Goal: Task Accomplishment & Management: Complete application form

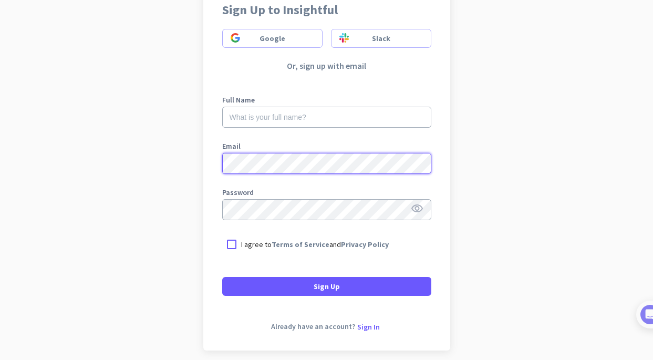
scroll to position [98, 0]
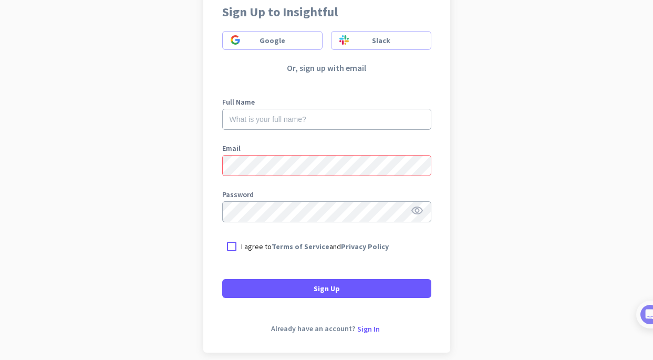
click at [316, 90] on form "Full Name Email Password visibility I agree to Terms of Service and Privacy Pol…" at bounding box center [326, 192] width 209 height 212
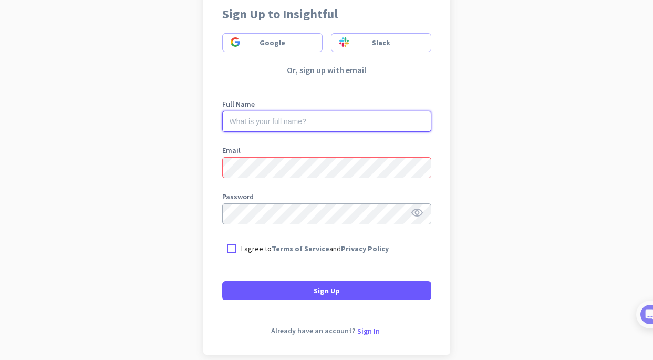
click at [275, 125] on input "text" at bounding box center [326, 121] width 209 height 21
type input "[PERSON_NAME]"
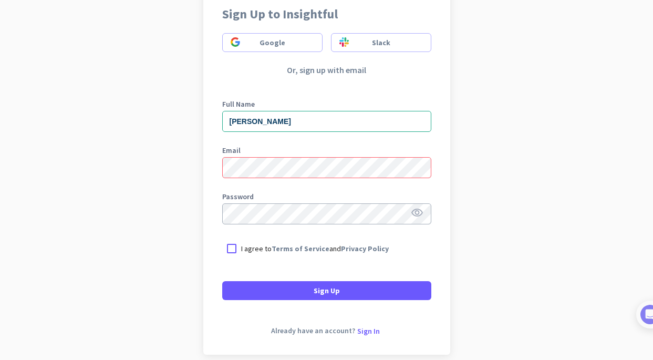
click at [0, 359] on nordpass-autofill-portal at bounding box center [0, 360] width 0 height 0
click at [412, 208] on icon "visibility" at bounding box center [417, 212] width 13 height 13
click at [230, 248] on div at bounding box center [231, 248] width 19 height 19
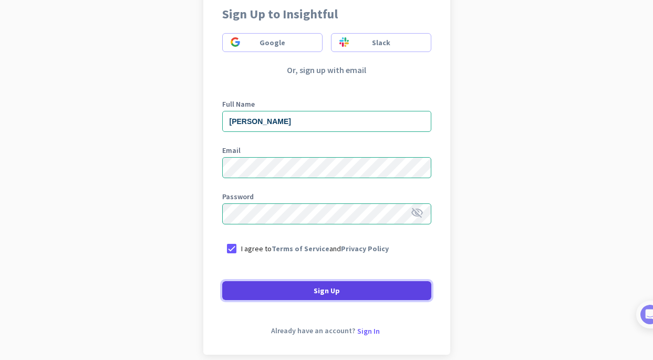
click at [355, 294] on span at bounding box center [326, 290] width 209 height 25
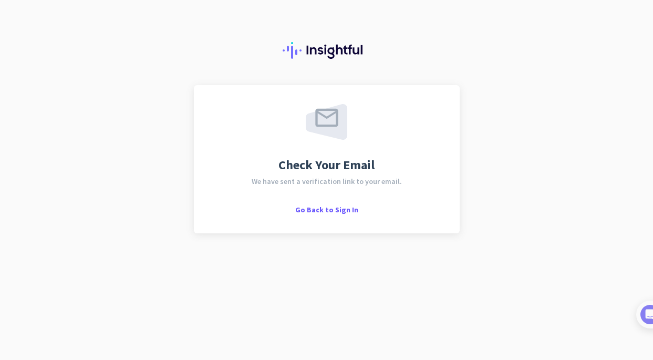
click at [0, 359] on nordpass-portal at bounding box center [0, 360] width 0 height 0
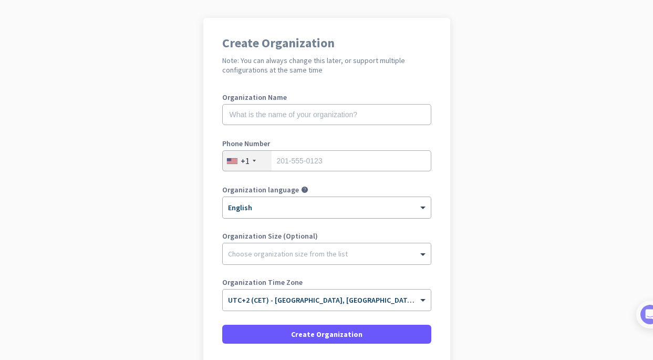
scroll to position [89, 0]
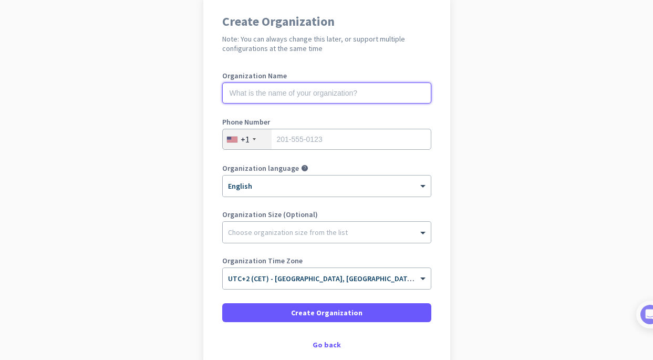
click at [254, 96] on input "text" at bounding box center [326, 92] width 209 height 21
type input "[PERSON_NAME]-tests"
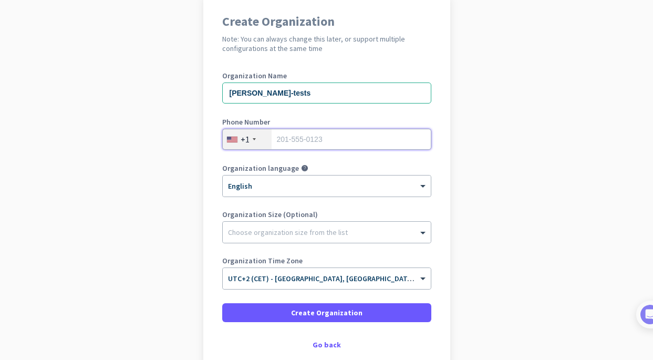
click at [289, 146] on input "tel" at bounding box center [326, 139] width 209 height 21
click at [251, 144] on div "+1" at bounding box center [247, 139] width 49 height 20
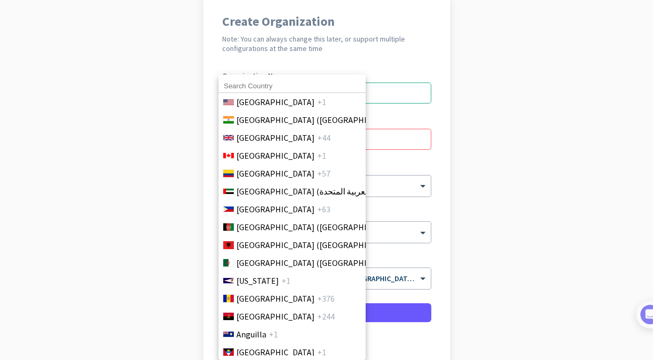
click at [256, 82] on input at bounding box center [291, 86] width 147 height 14
type input "f"
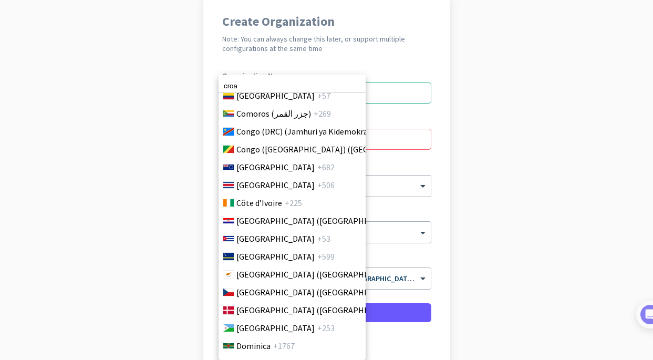
scroll to position [952, 0]
type input "croat"
click at [262, 217] on span "[GEOGRAPHIC_DATA] ([GEOGRAPHIC_DATA])" at bounding box center [318, 220] width 164 height 13
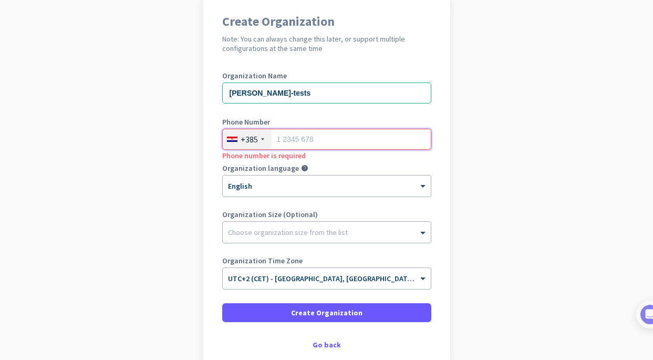
click at [295, 144] on input "tel" at bounding box center [326, 139] width 209 height 21
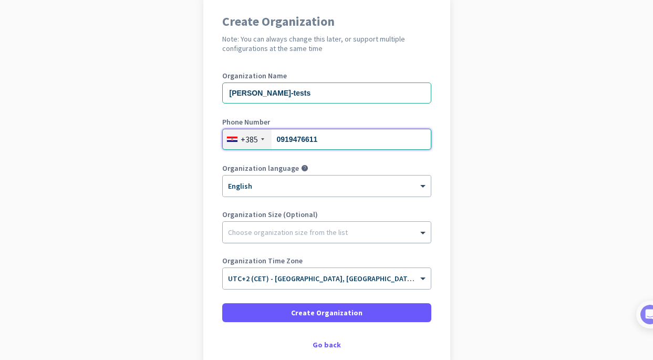
type input "0919476611"
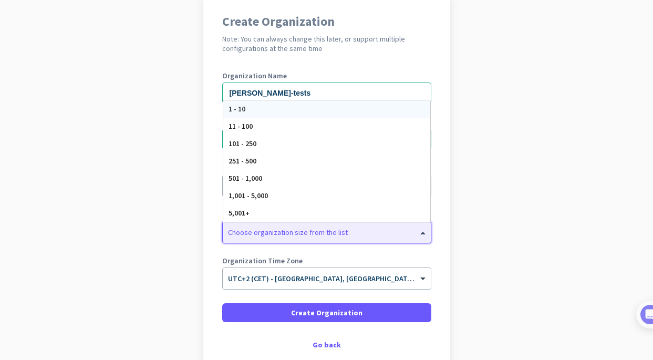
click at [282, 234] on div at bounding box center [327, 229] width 208 height 10
click at [255, 110] on div "1 - 10" at bounding box center [326, 108] width 207 height 17
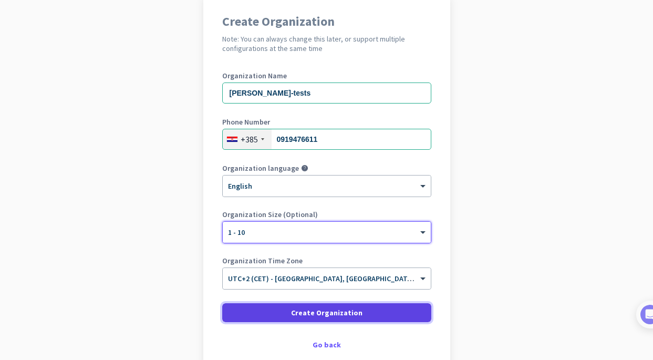
click at [308, 313] on span "Create Organization" at bounding box center [326, 312] width 71 height 10
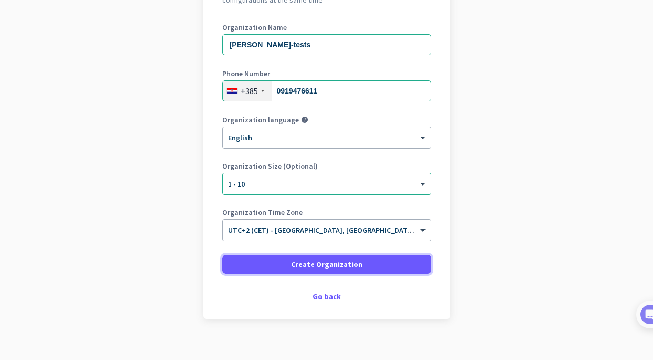
scroll to position [149, 0]
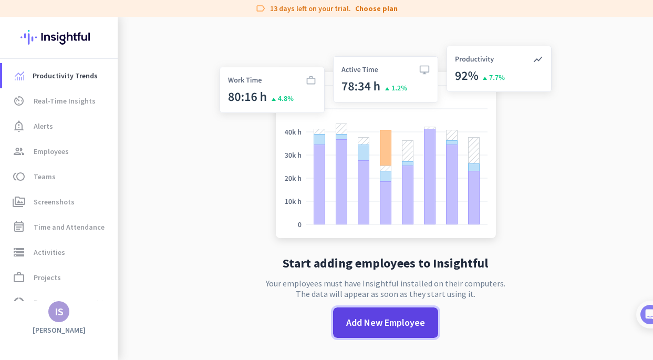
click at [360, 321] on span "Add New Employee" at bounding box center [385, 323] width 79 height 14
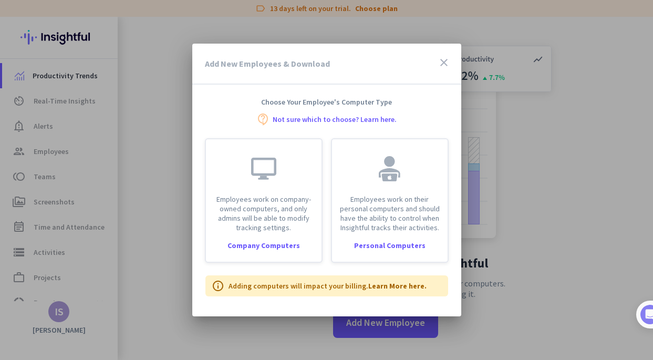
click at [440, 62] on icon "close" at bounding box center [443, 62] width 13 height 13
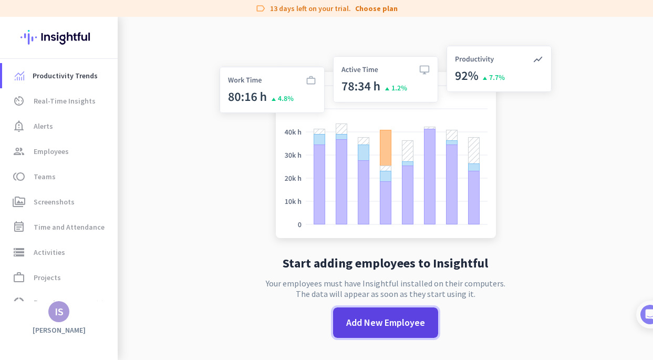
click at [375, 324] on span "Add New Employee" at bounding box center [385, 323] width 79 height 14
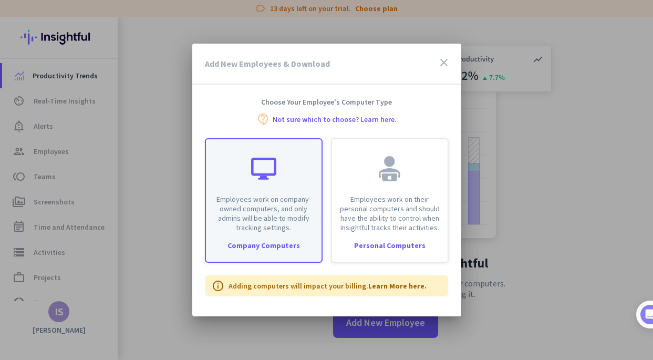
click at [291, 202] on p "Employees work on company-owned computers, and only admins will be able to modi…" at bounding box center [263, 213] width 103 height 38
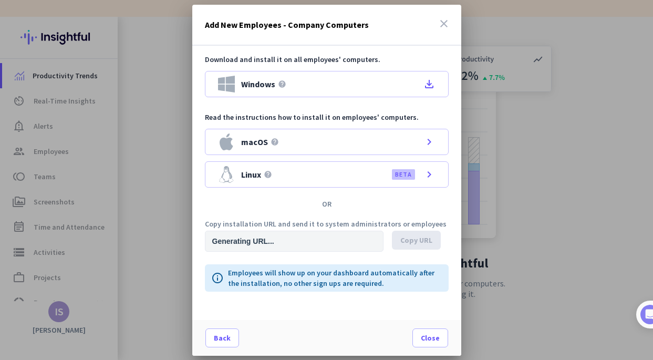
type input "[URL][DOMAIN_NAME]"
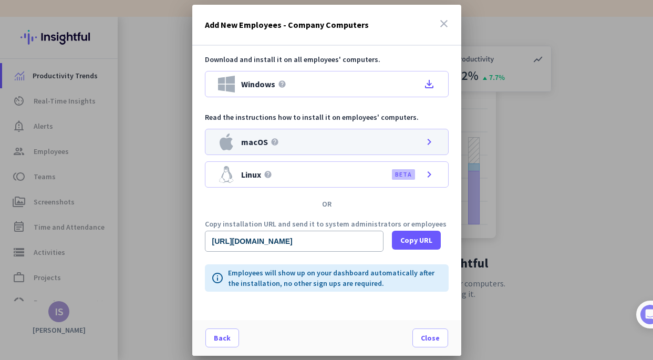
click at [430, 141] on icon "chevron_right" at bounding box center [429, 141] width 13 height 13
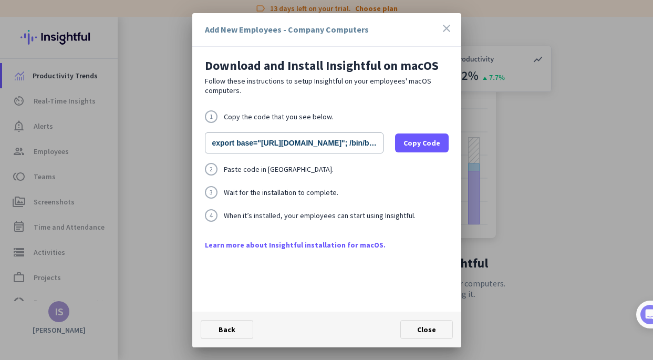
click at [442, 35] on div "close" at bounding box center [446, 29] width 13 height 15
click at [446, 30] on icon "close" at bounding box center [446, 28] width 13 height 13
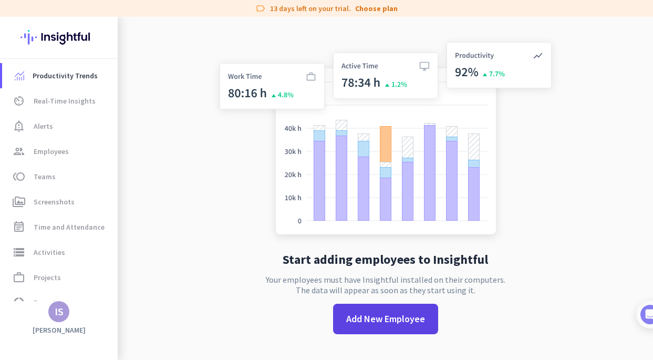
scroll to position [17, 0]
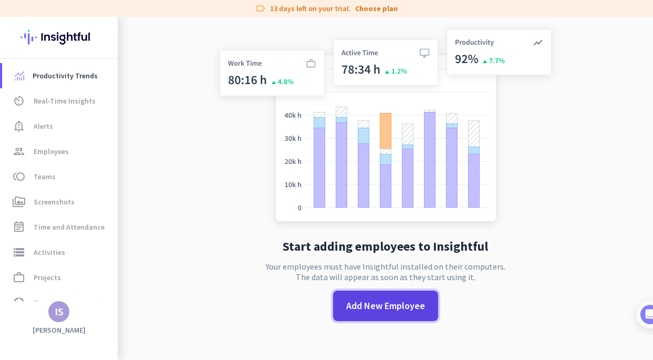
click at [361, 300] on span "Add New Employee" at bounding box center [385, 306] width 79 height 14
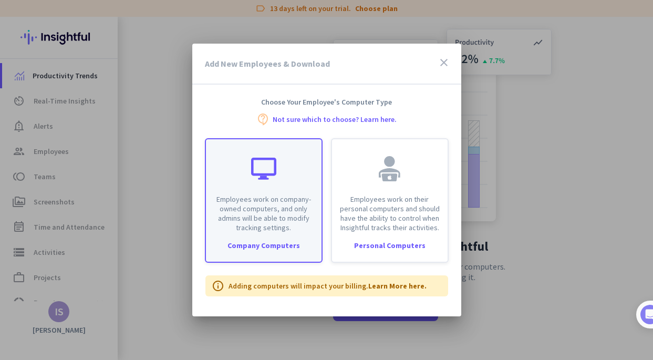
click at [287, 175] on div "Employees work on company-owned computers, and only admins will be able to modi…" at bounding box center [263, 185] width 115 height 93
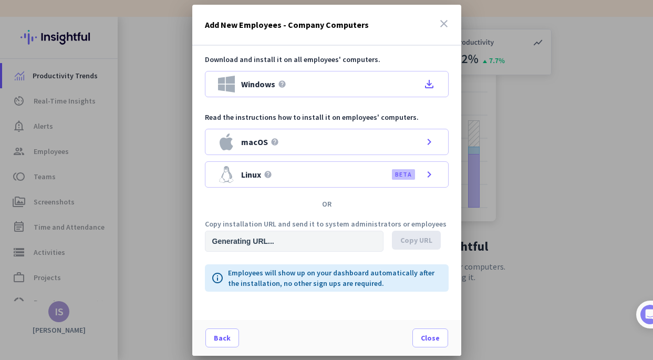
type input "[URL][DOMAIN_NAME]"
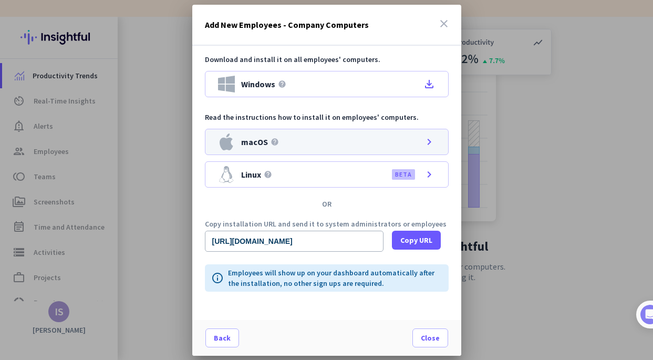
click at [428, 143] on icon "chevron_right" at bounding box center [429, 141] width 13 height 13
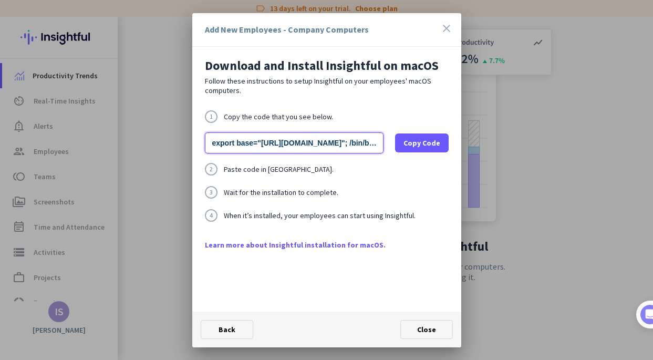
click at [338, 145] on input "export base="[URL][DOMAIN_NAME]"; /bin/bash -c "organizationId="w8ckicp5swofwle…" at bounding box center [294, 142] width 178 height 21
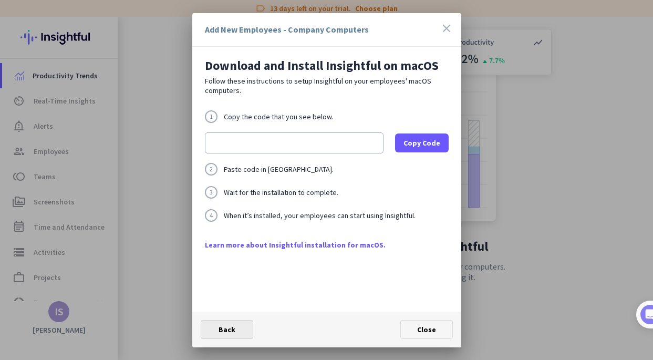
scroll to position [0, 0]
click at [226, 326] on span "Back" at bounding box center [226, 328] width 17 height 9
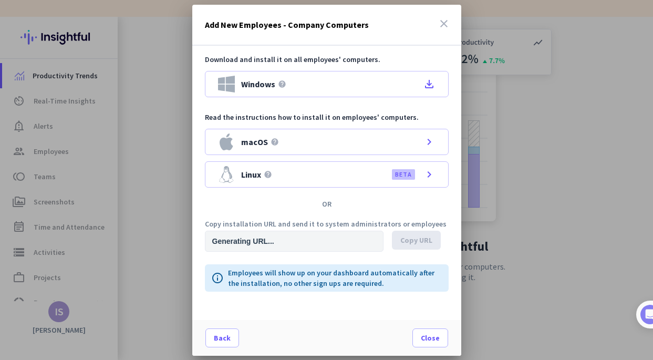
type input "[URL][DOMAIN_NAME]"
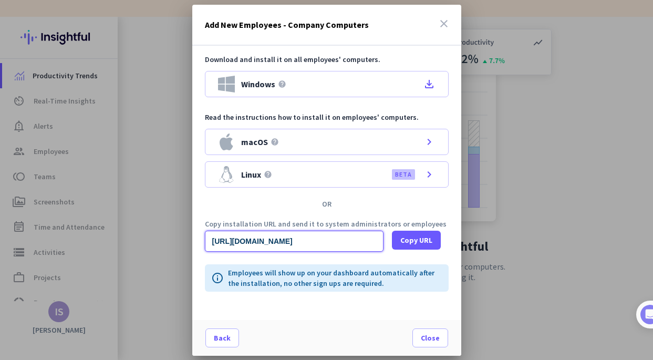
click at [369, 243] on input "[URL][DOMAIN_NAME]" at bounding box center [294, 240] width 178 height 21
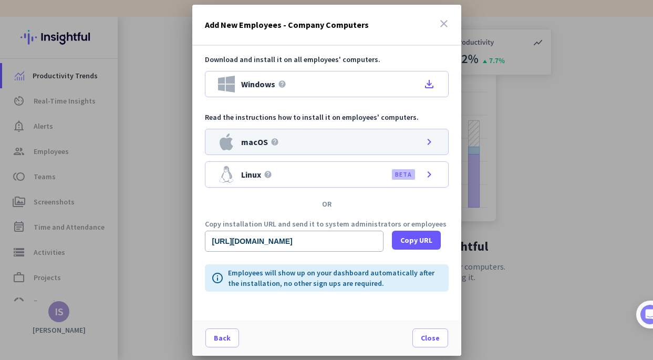
click at [434, 133] on div "macOS help chevron_right" at bounding box center [327, 142] width 244 height 26
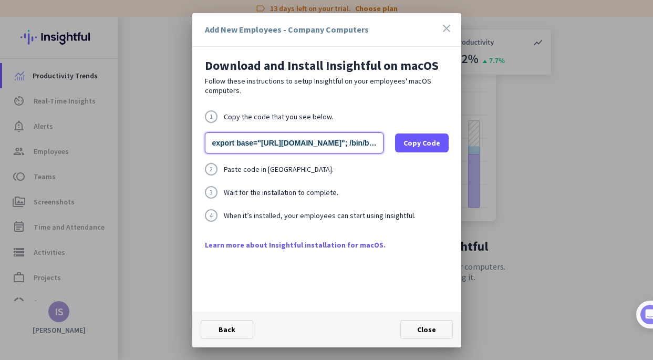
click at [371, 143] on input "export base="[URL][DOMAIN_NAME]"; /bin/bash -c "organizationId="w8ckicp5swofwle…" at bounding box center [294, 142] width 178 height 21
click at [366, 142] on input "export base="[URL][DOMAIN_NAME]"; /bin/bash -c "organizationId="w8ckicp5swofwle…" at bounding box center [294, 142] width 178 height 21
click at [317, 141] on input "export base="[URL][DOMAIN_NAME]"; /bin/bash -c "organizationId="w8ckicp5swofwle…" at bounding box center [294, 142] width 178 height 21
click at [447, 30] on icon "close" at bounding box center [446, 28] width 13 height 13
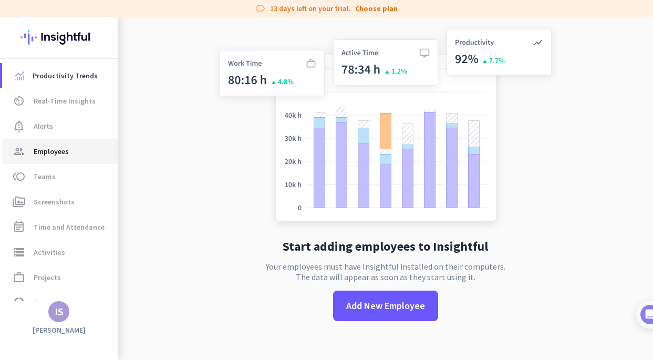
click at [70, 144] on link "group Employees" at bounding box center [59, 151] width 115 height 25
